Goal: Book appointment/travel/reservation

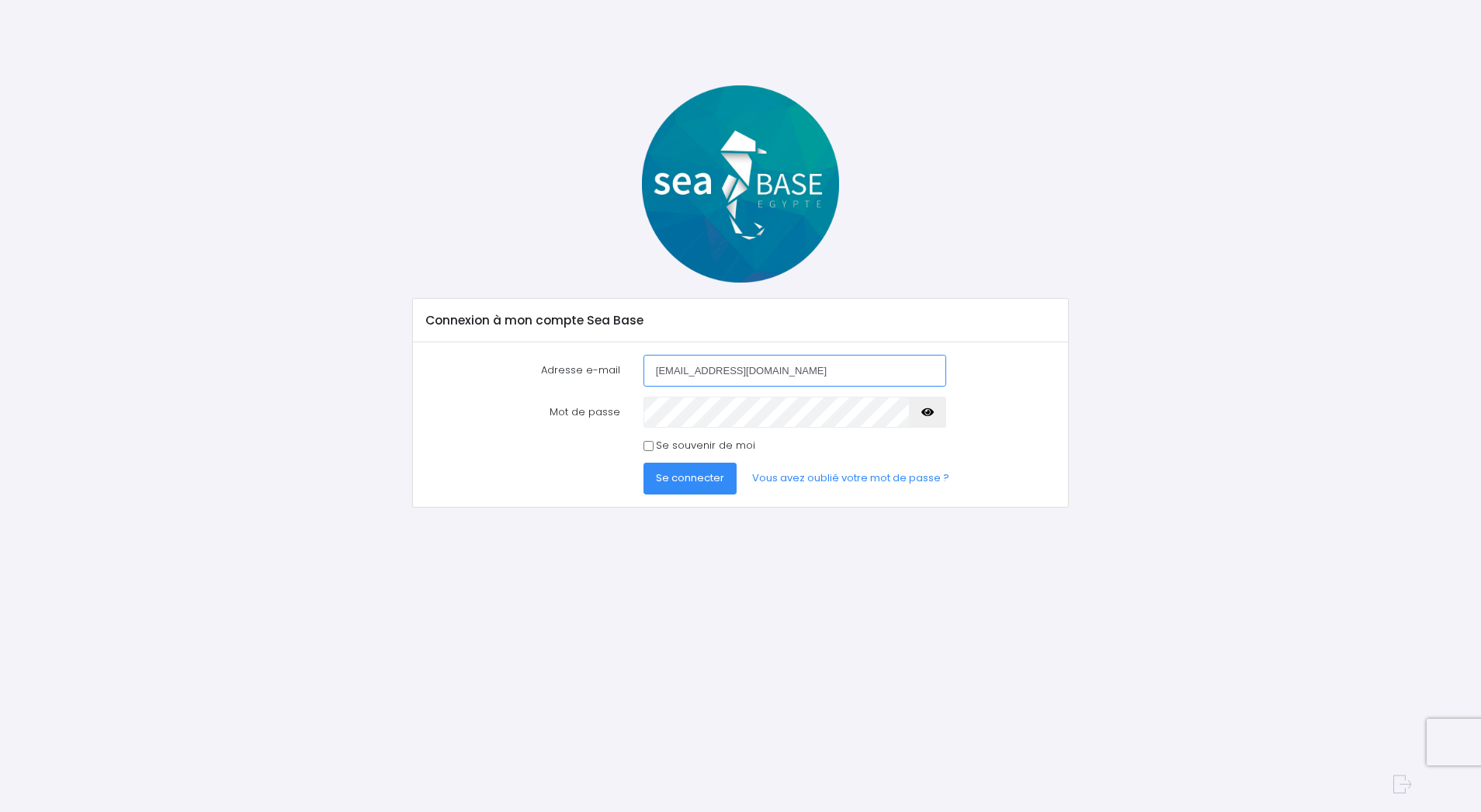
type input "[EMAIL_ADDRESS][DOMAIN_NAME]"
click at [674, 475] on span "Se connecter" at bounding box center [690, 478] width 68 height 15
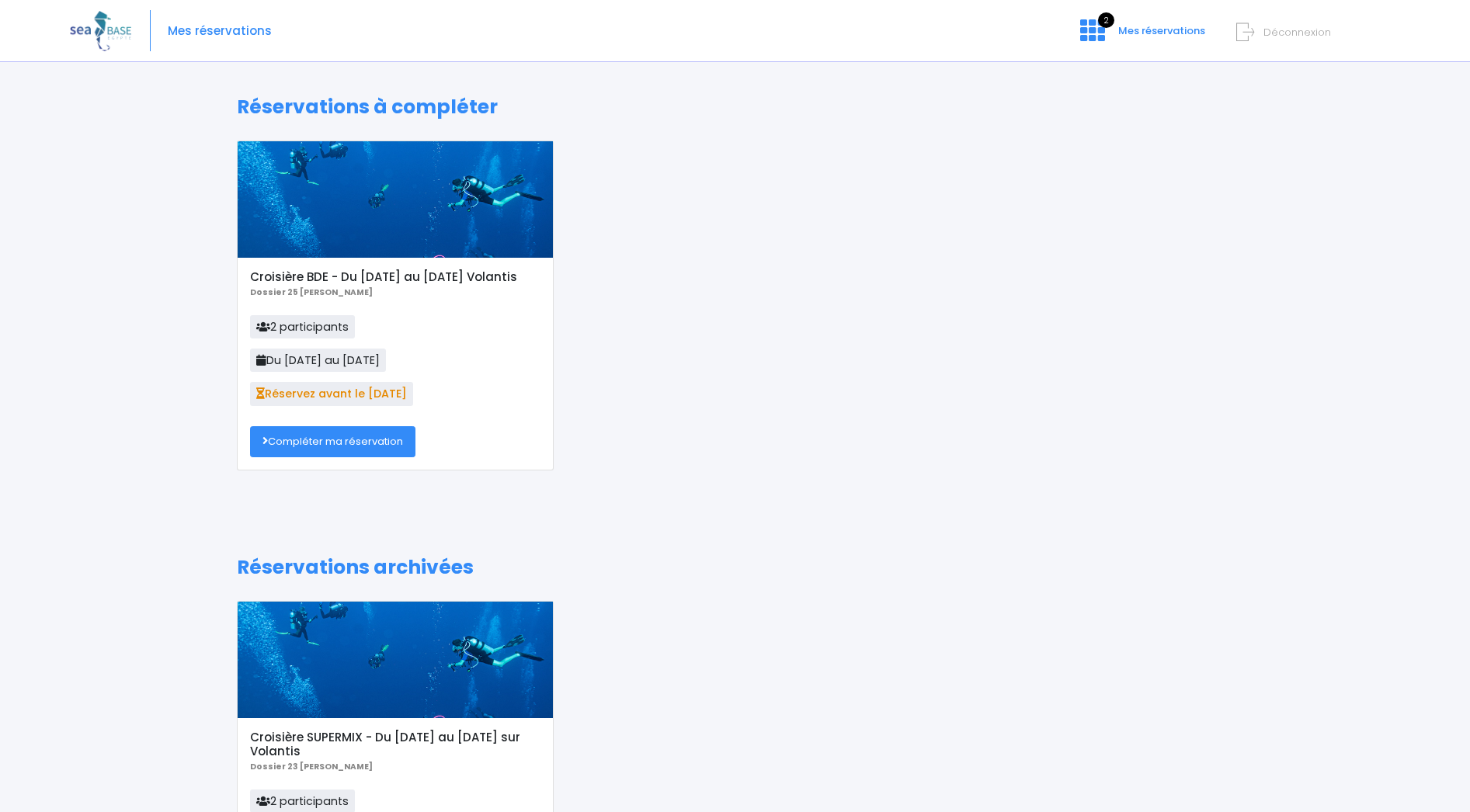
click at [363, 447] on link "Compléter ma réservation" at bounding box center [332, 441] width 166 height 31
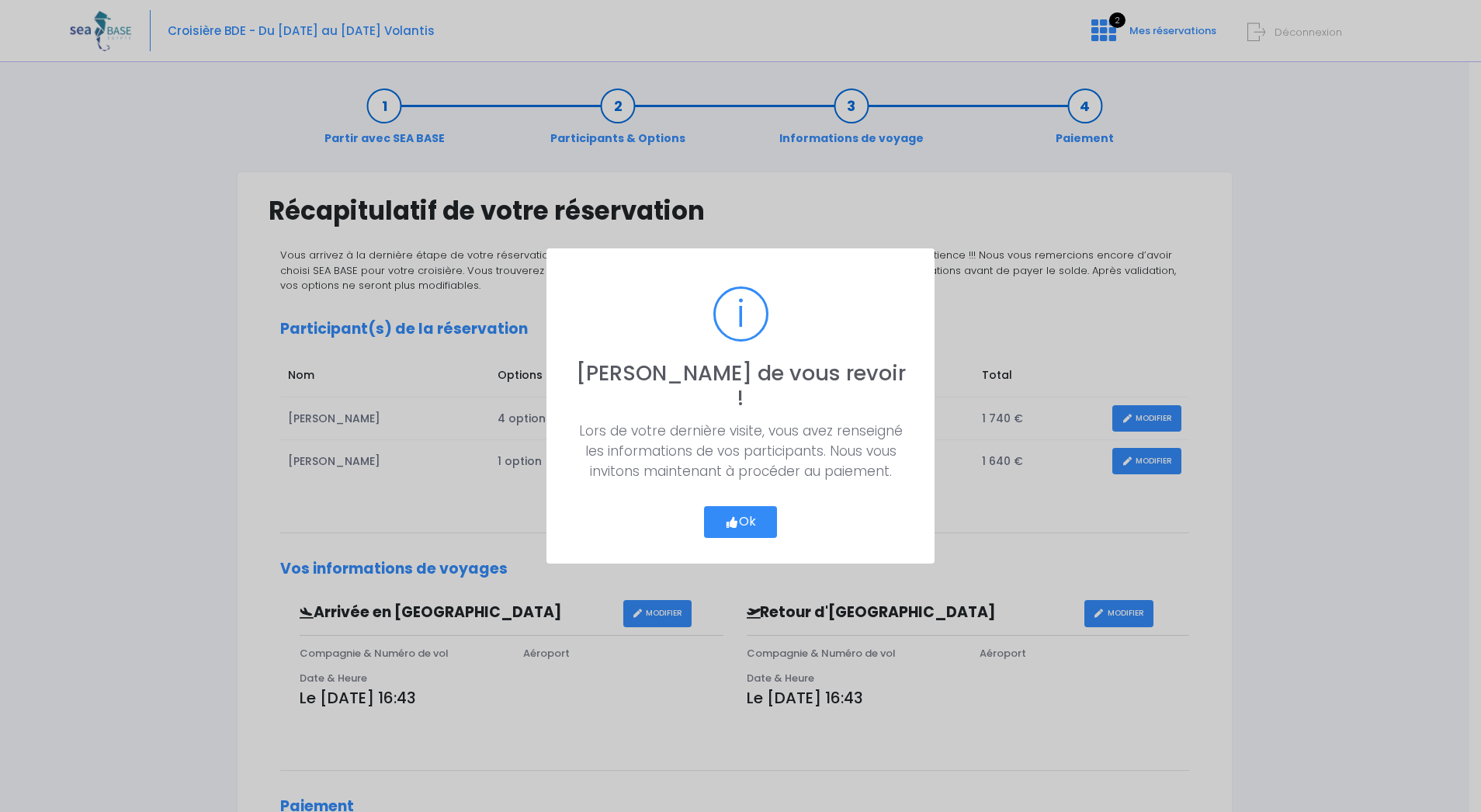
click at [751, 519] on button "Ok" at bounding box center [741, 522] width 73 height 33
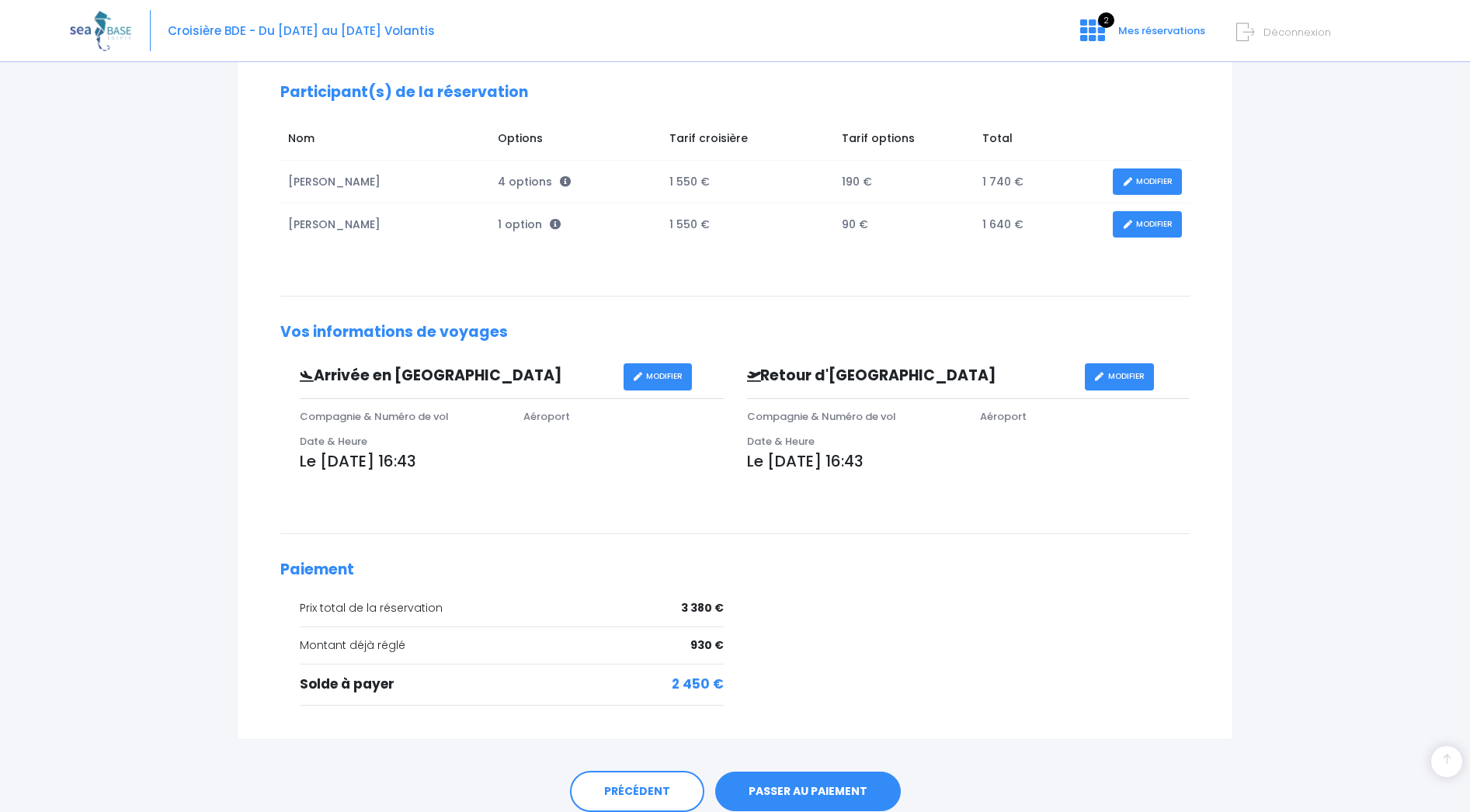
scroll to position [299, 0]
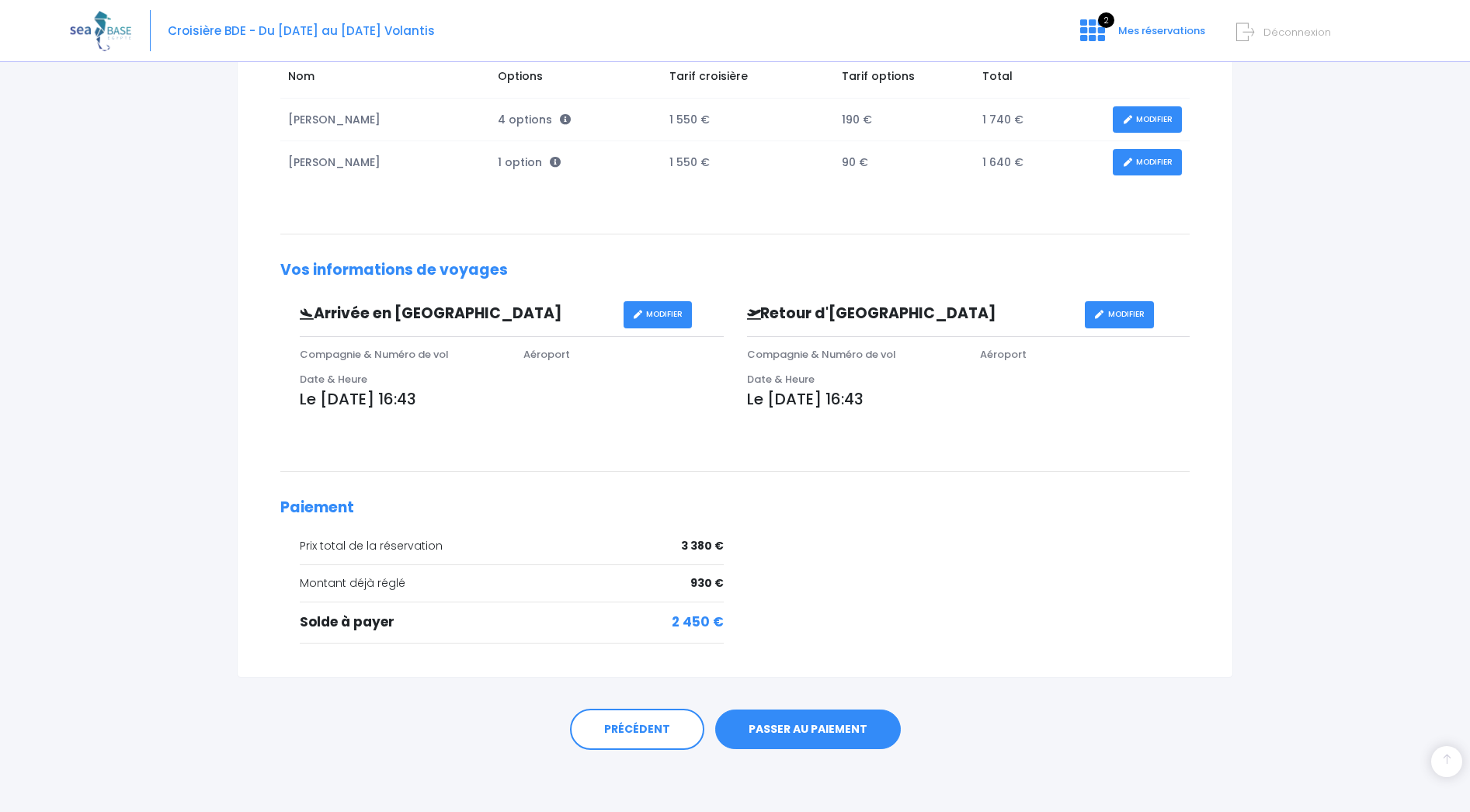
click at [781, 723] on link "PASSER AU PAIEMENT" at bounding box center [808, 729] width 185 height 40
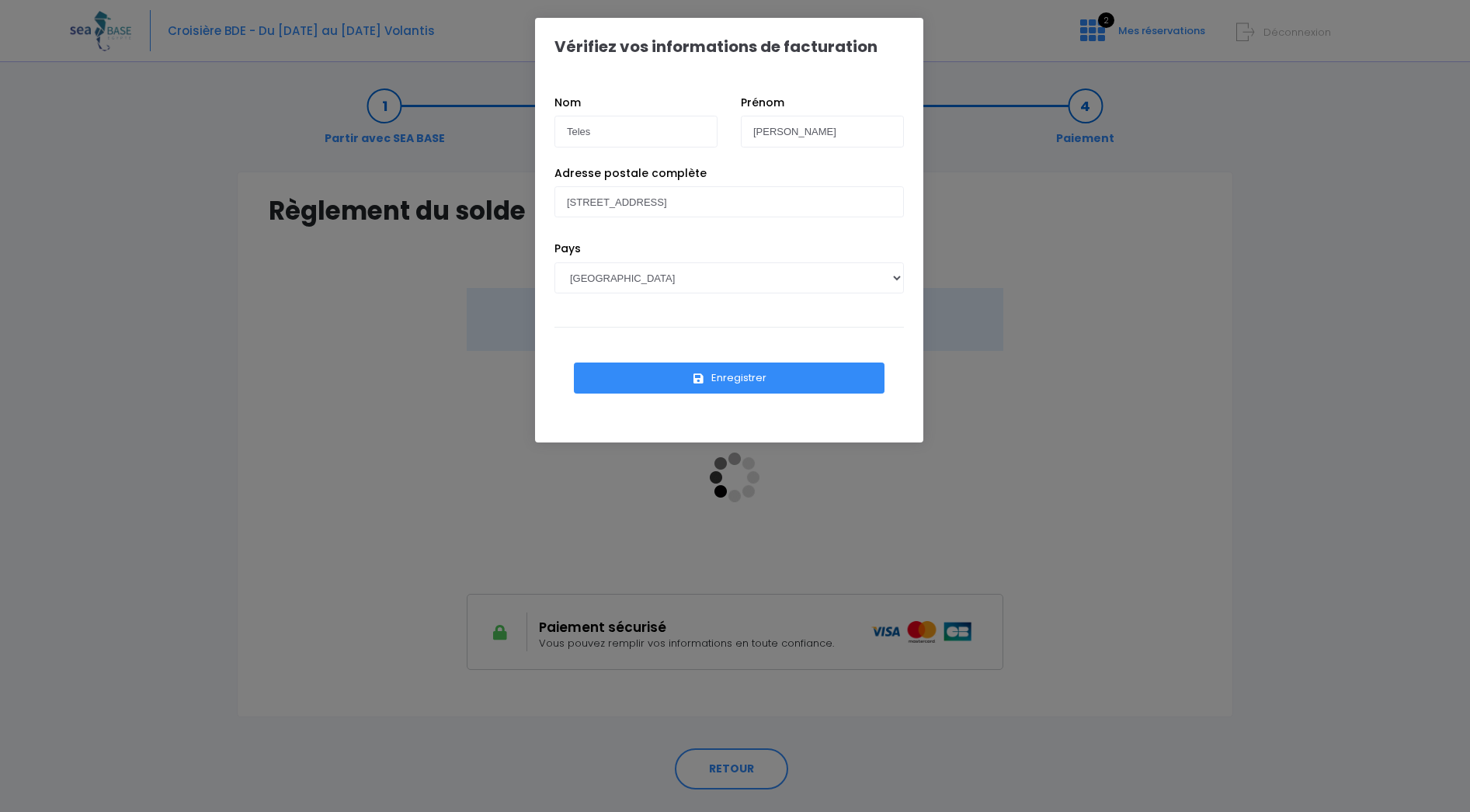
click at [690, 378] on button "Enregistrer" at bounding box center [728, 377] width 311 height 31
